Goal: Information Seeking & Learning: Learn about a topic

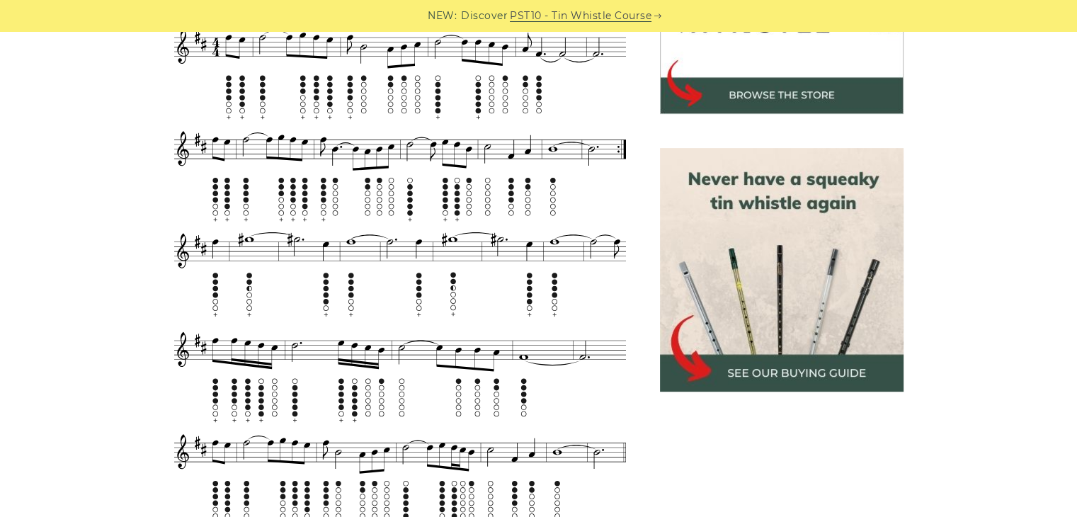
scroll to position [538, 0]
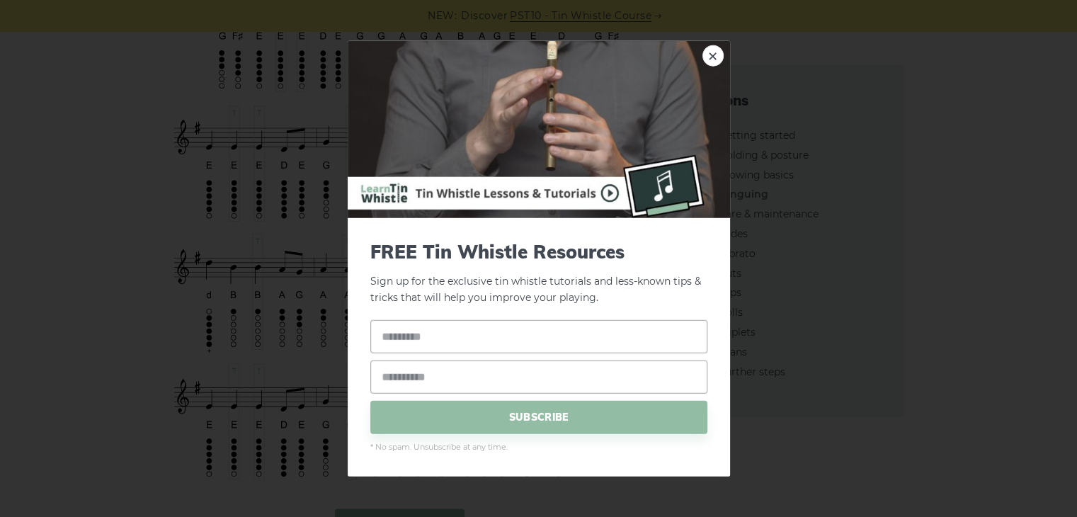
scroll to position [3113, 0]
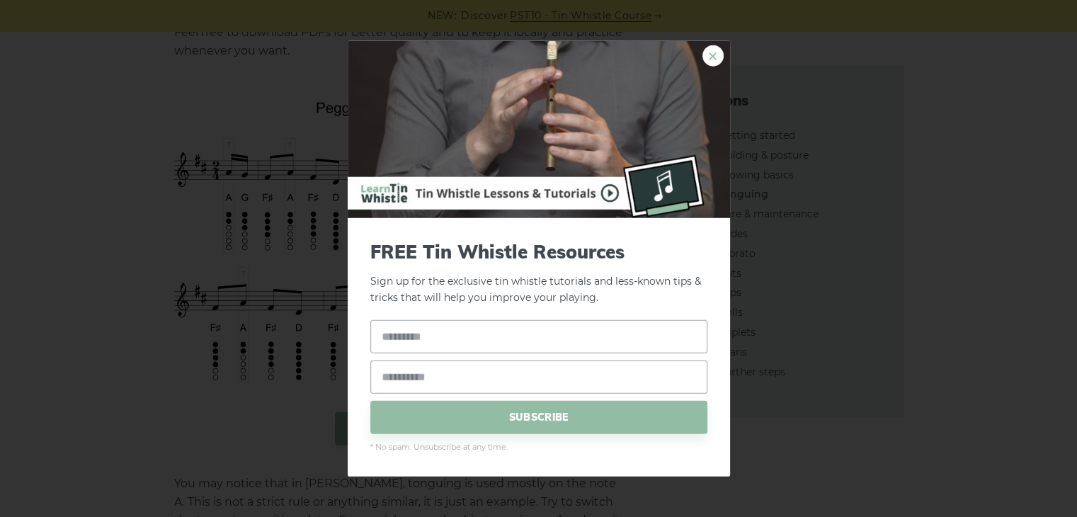
click at [719, 48] on link "×" at bounding box center [712, 55] width 21 height 21
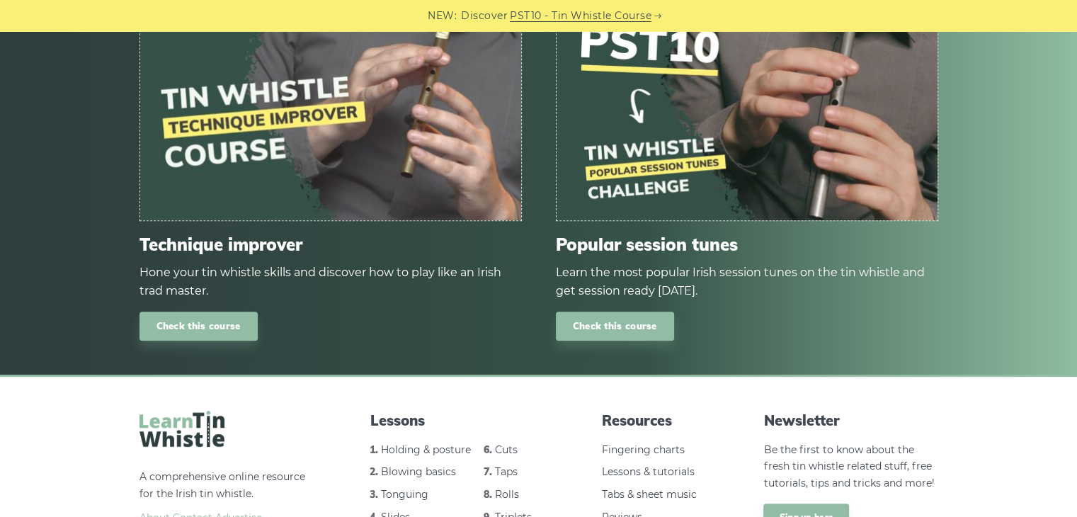
scroll to position [6055, 0]
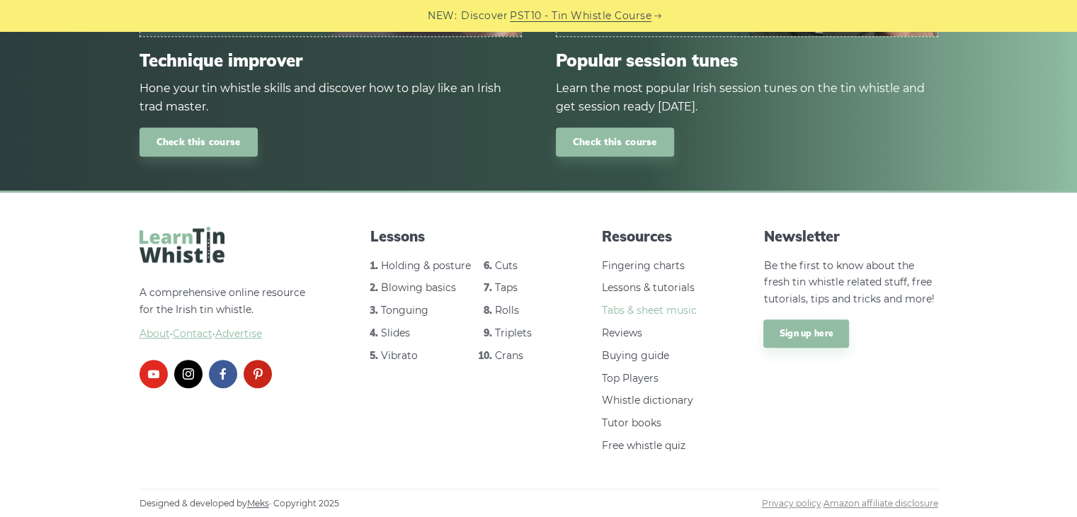
click at [659, 310] on link "Tabs & sheet music" at bounding box center [649, 310] width 95 height 13
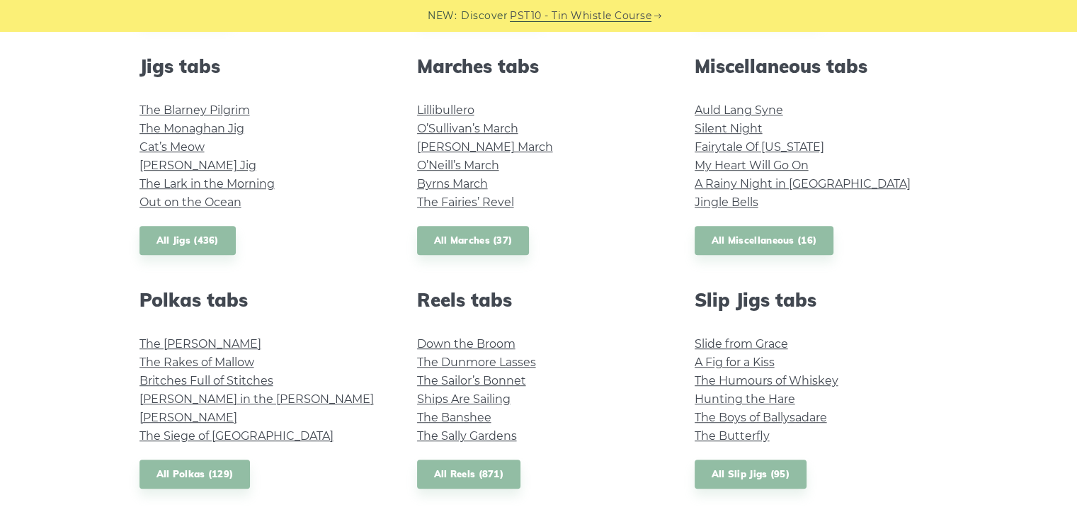
scroll to position [779, 0]
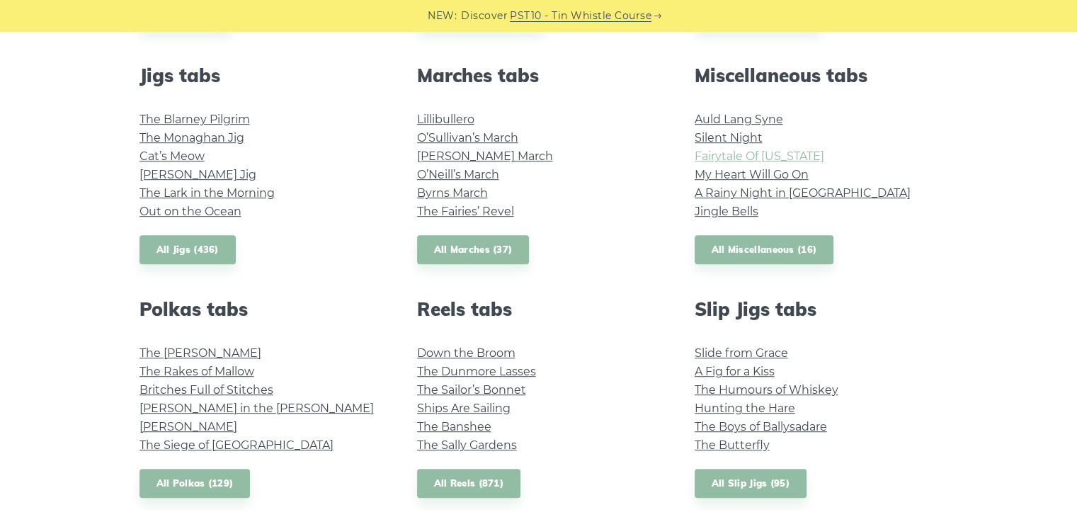
click at [776, 154] on link "Fairytale Of [US_STATE]" at bounding box center [760, 155] width 130 height 13
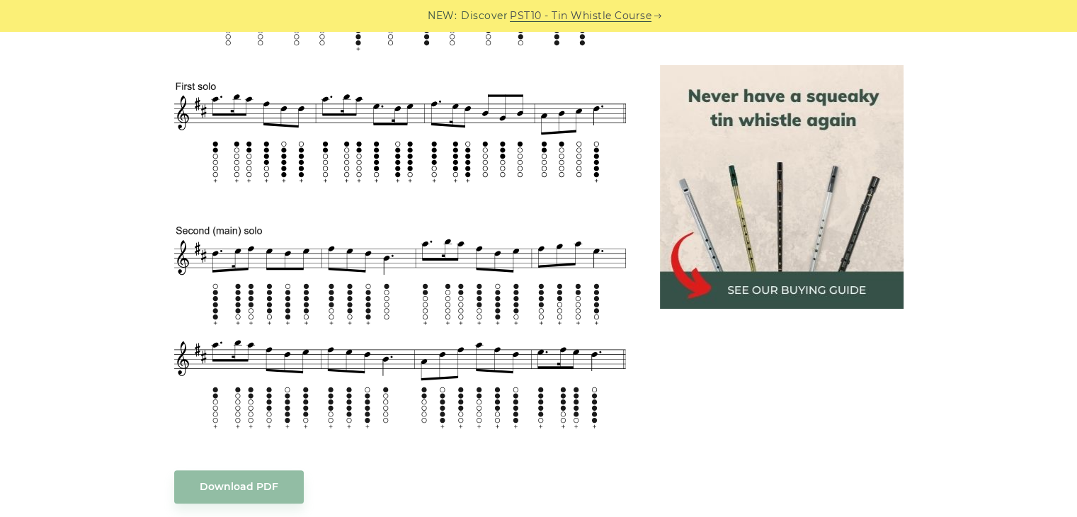
scroll to position [637, 0]
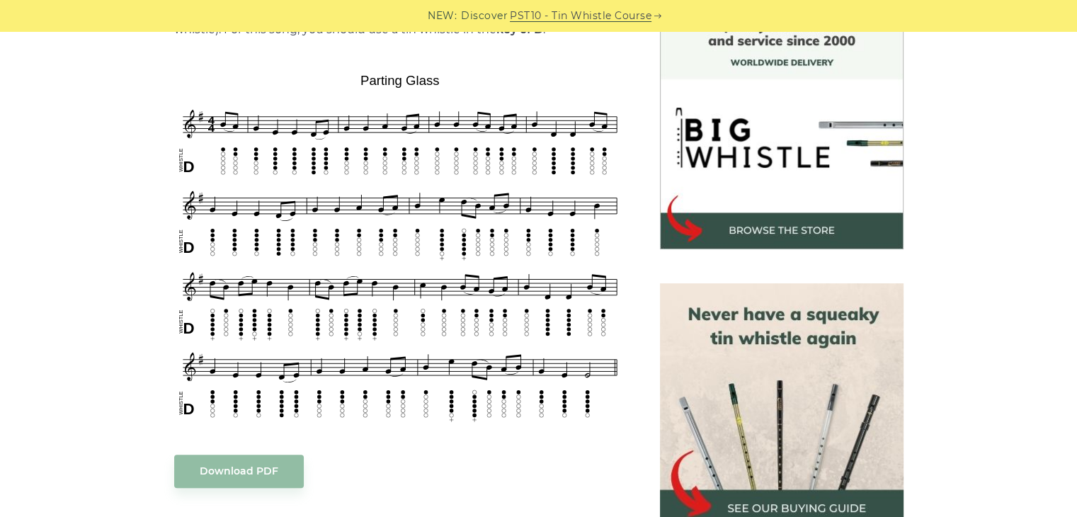
scroll to position [425, 0]
